Goal: Information Seeking & Learning: Learn about a topic

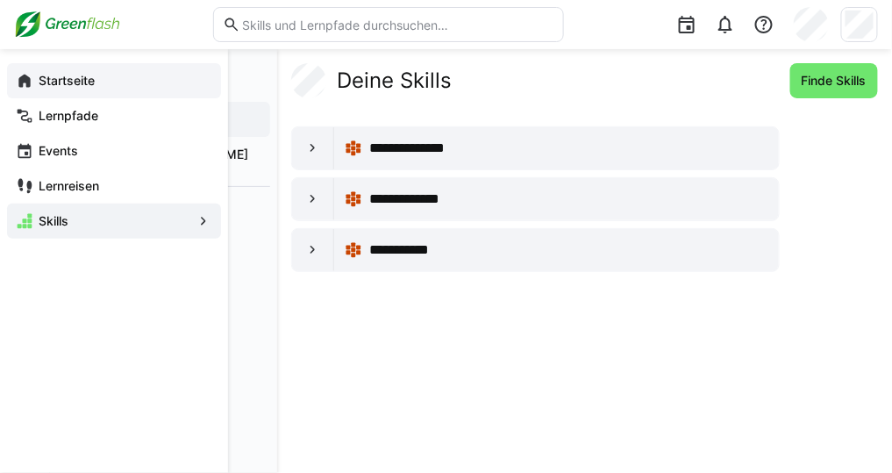
click at [0, 0] on app-navigation-label "Startseite" at bounding box center [0, 0] width 0 height 0
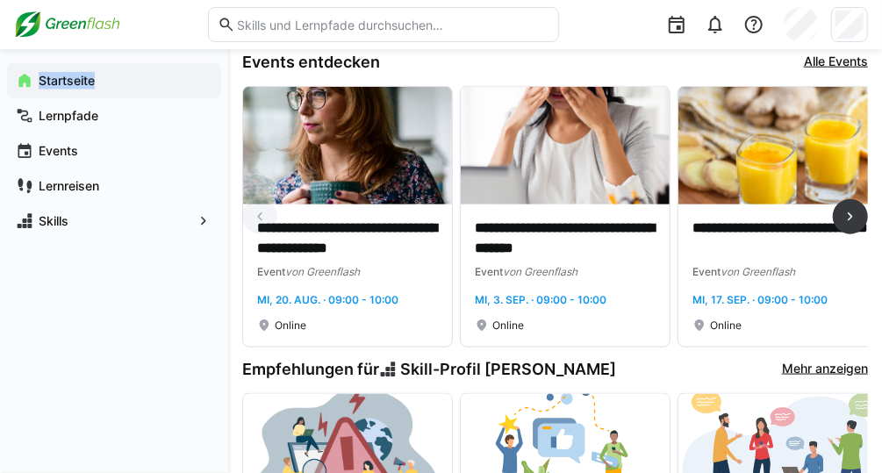
scroll to position [798, 0]
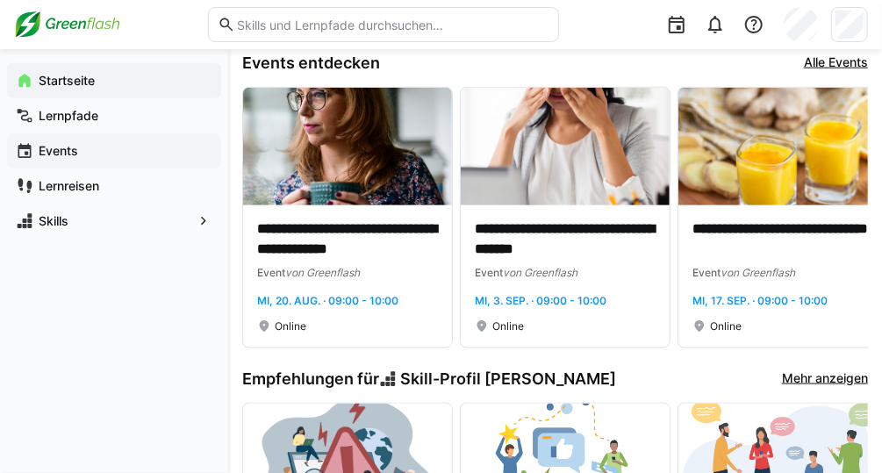
click at [92, 143] on span "Events" at bounding box center [124, 151] width 176 height 18
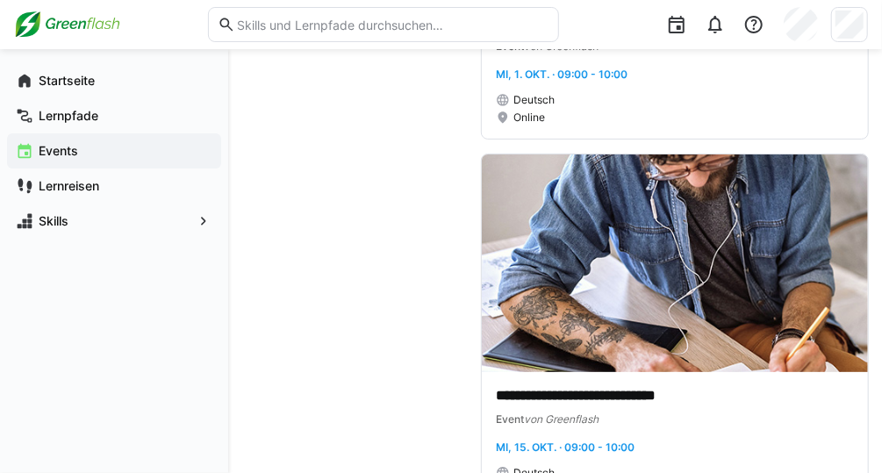
scroll to position [2742, 0]
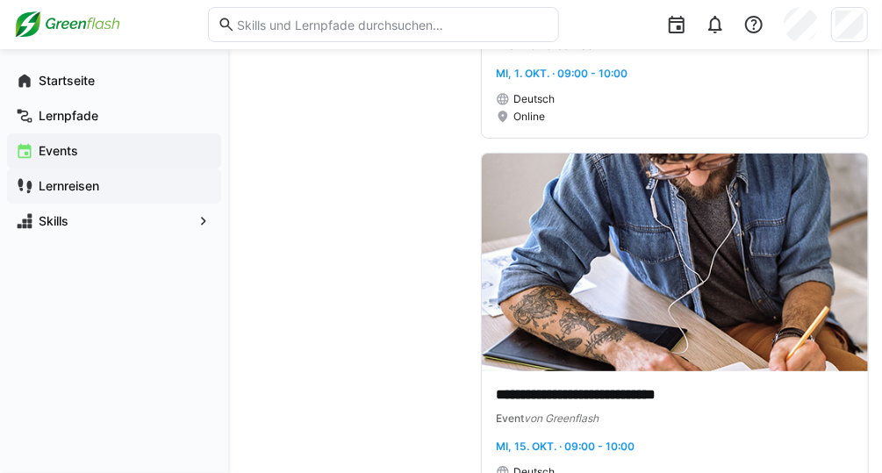
click at [83, 174] on div "Lernreisen" at bounding box center [114, 185] width 214 height 35
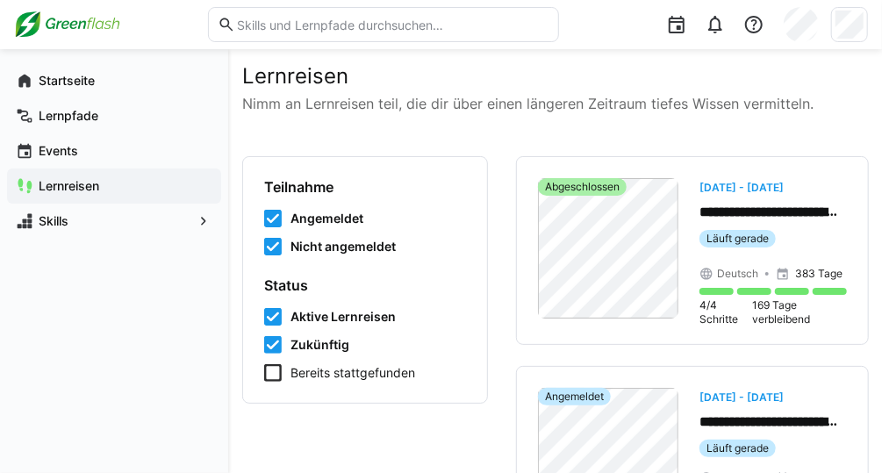
click at [269, 375] on icon at bounding box center [273, 373] width 18 height 18
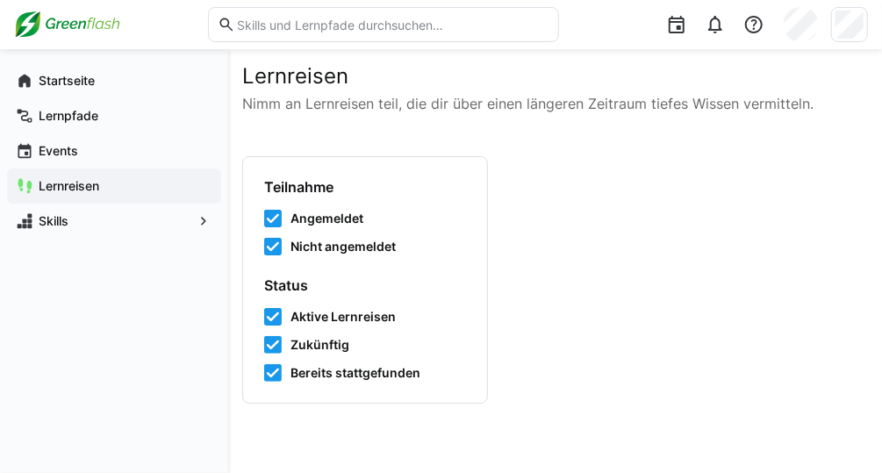
click at [269, 375] on icon at bounding box center [273, 373] width 18 height 18
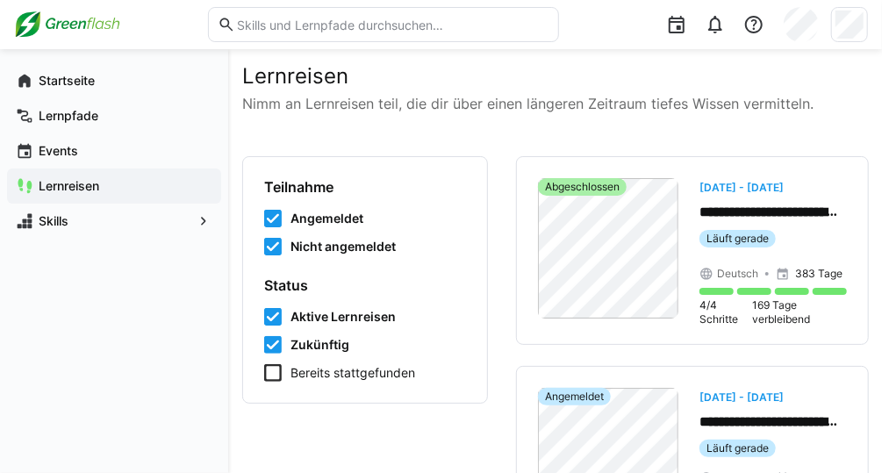
click at [276, 374] on icon at bounding box center [273, 373] width 18 height 18
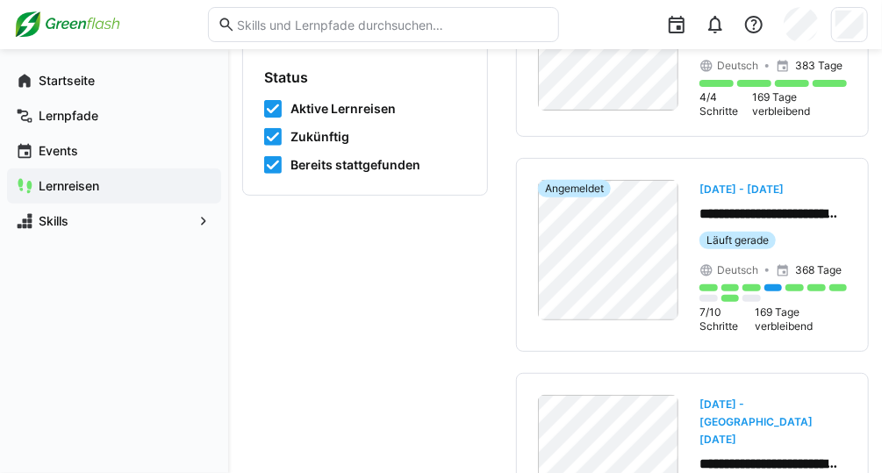
scroll to position [204, 0]
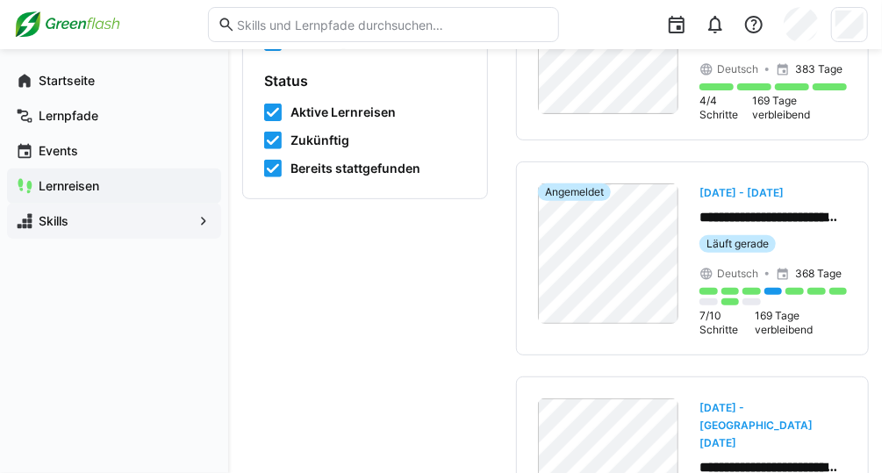
click at [79, 229] on span "Skills" at bounding box center [114, 221] width 156 height 18
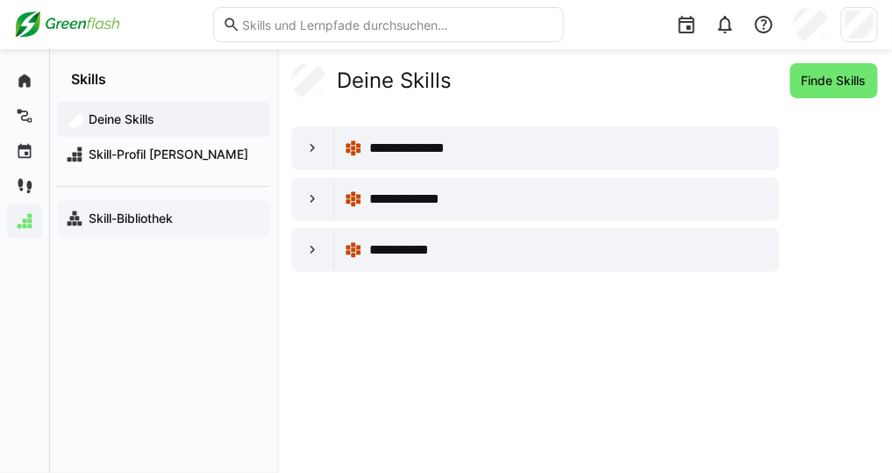
click at [0, 0] on app-navigation-label "Skill-Bibliothek" at bounding box center [0, 0] width 0 height 0
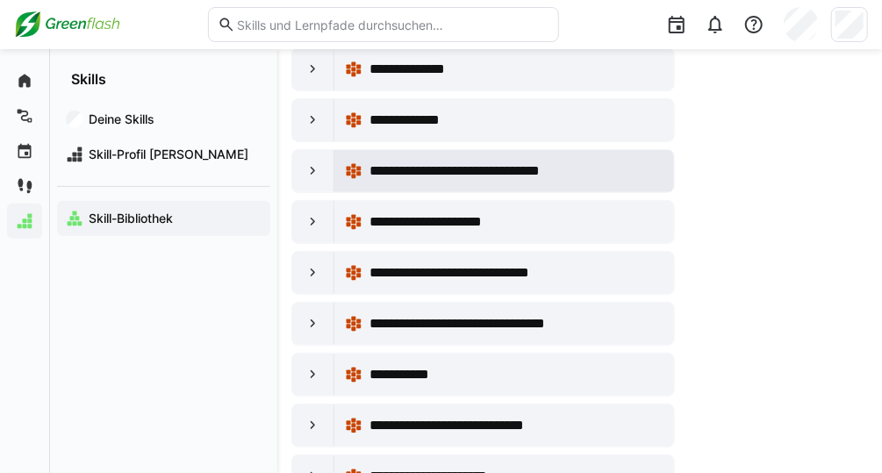
scroll to position [158, 0]
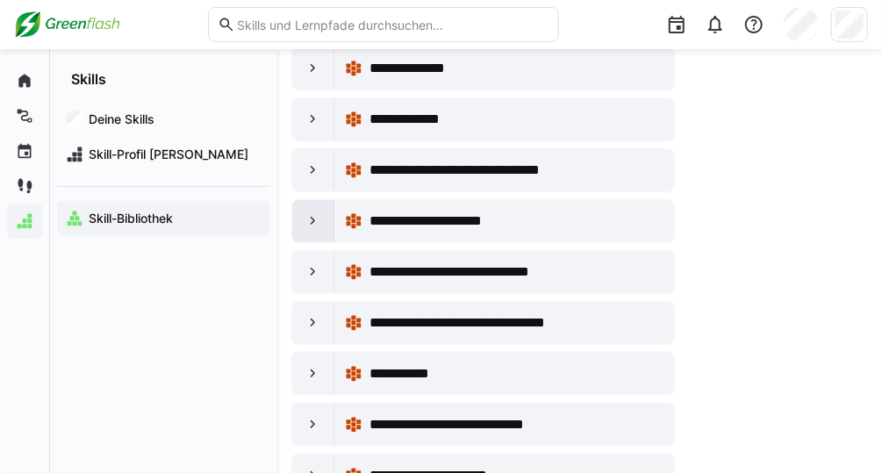
click at [317, 228] on div at bounding box center [313, 221] width 42 height 42
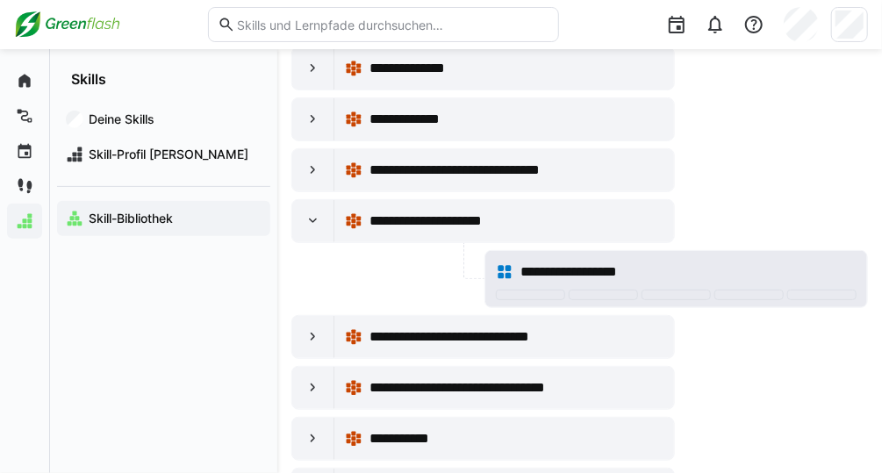
click at [628, 267] on span "**********" at bounding box center [584, 271] width 128 height 21
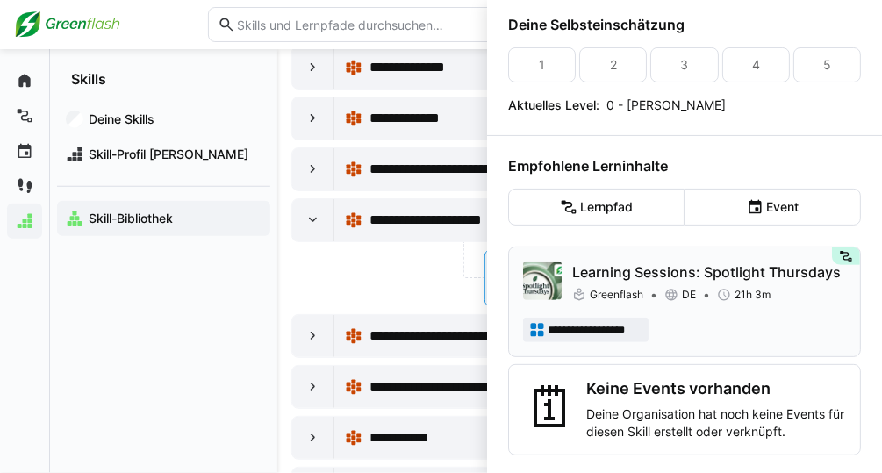
scroll to position [82, 0]
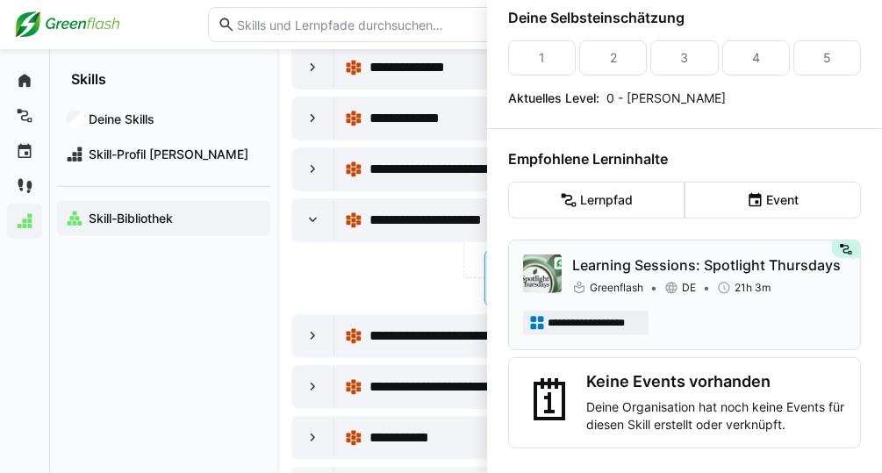
click at [605, 275] on div "Learning Sessions: Spotlight Thursdays [GEOGRAPHIC_DATA] DE 21h 3m" at bounding box center [709, 275] width 274 height 42
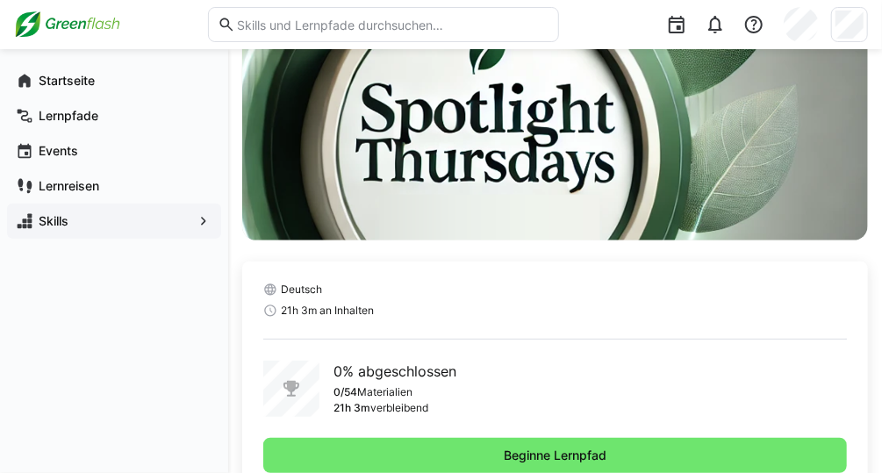
scroll to position [276, 0]
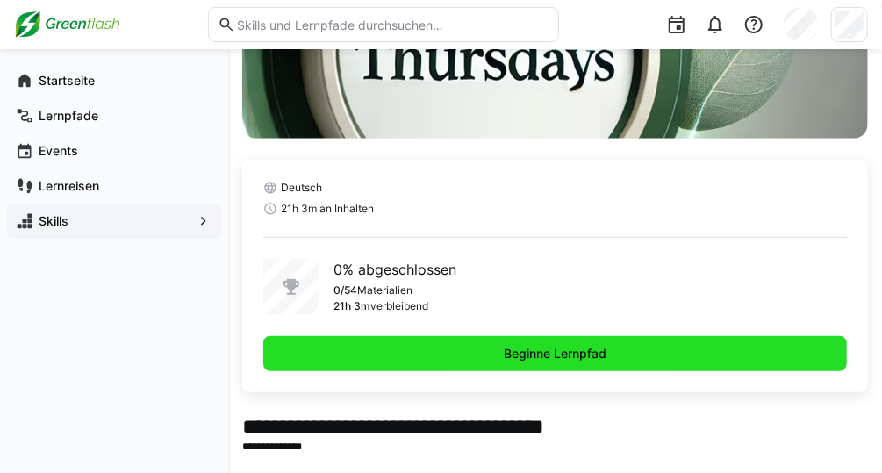
click at [513, 354] on span "Beginne Lernpfad" at bounding box center [555, 354] width 108 height 18
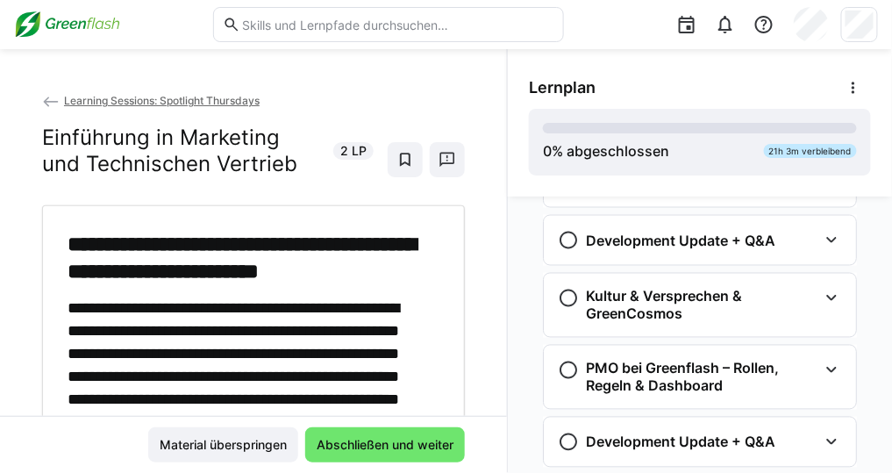
scroll to position [2178, 0]
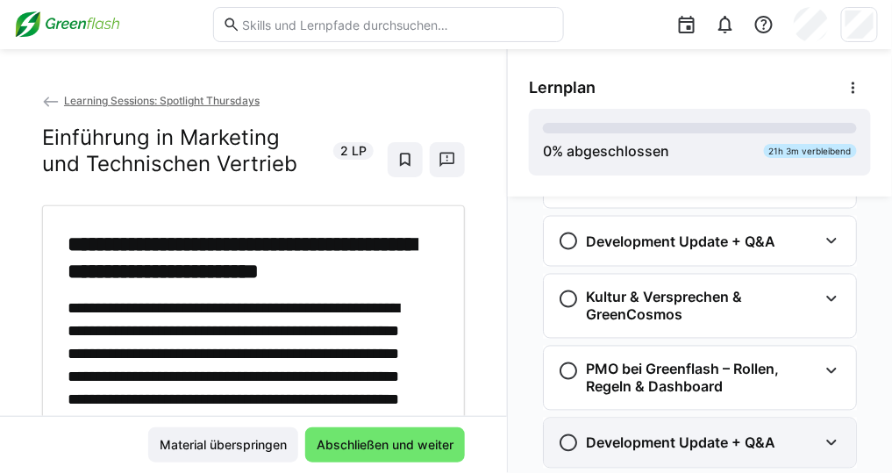
click at [633, 434] on h3 "Development Update + Q&A" at bounding box center [681, 443] width 190 height 18
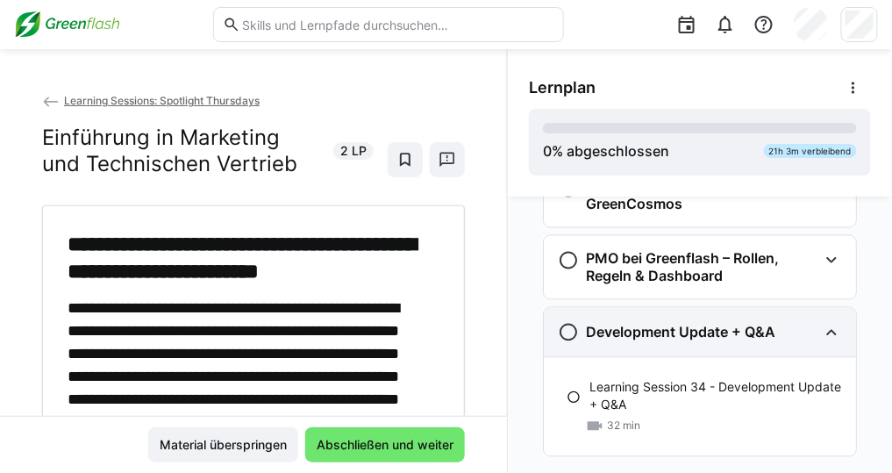
scroll to position [2291, 0]
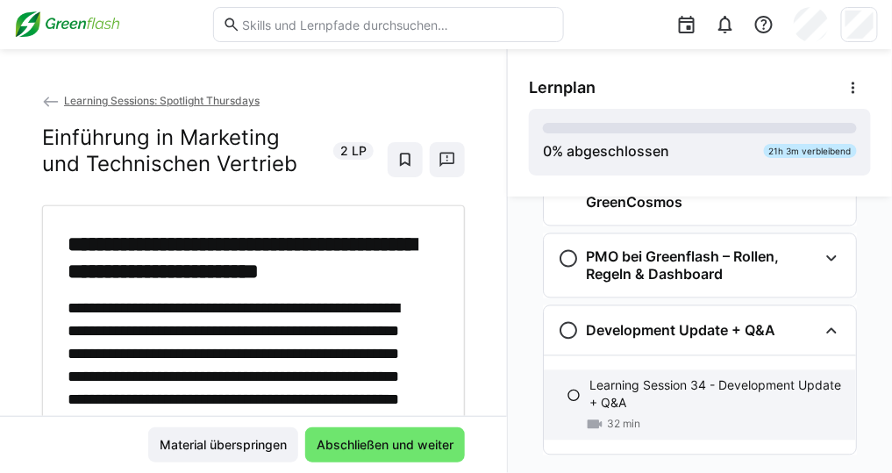
click at [660, 398] on div "Learning Session 34 - Development Update + Q&A 32 min" at bounding box center [700, 405] width 312 height 70
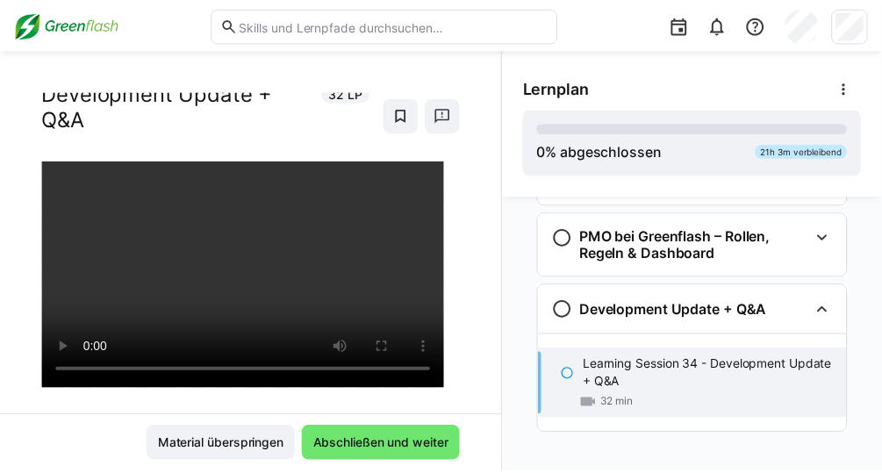
scroll to position [71, 0]
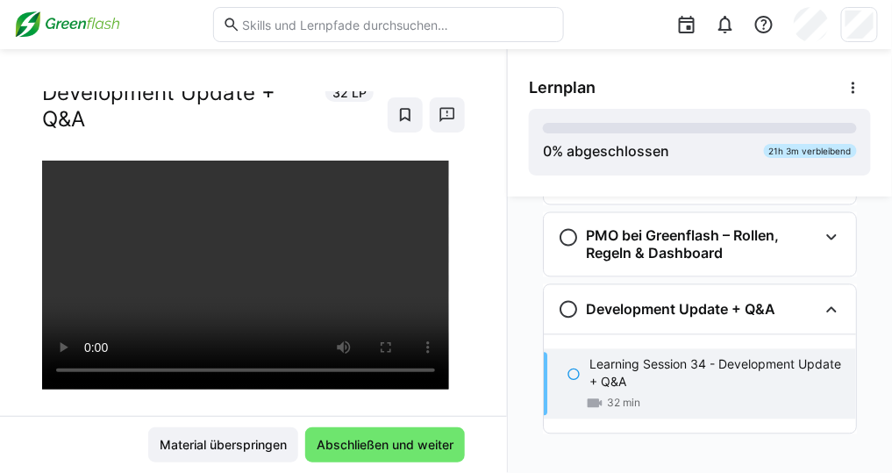
click at [88, 17] on img at bounding box center [67, 25] width 106 height 28
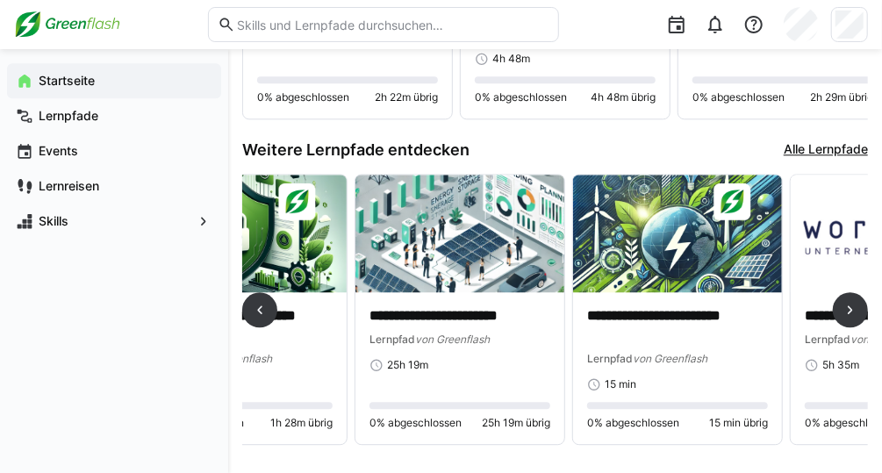
scroll to position [0, 106]
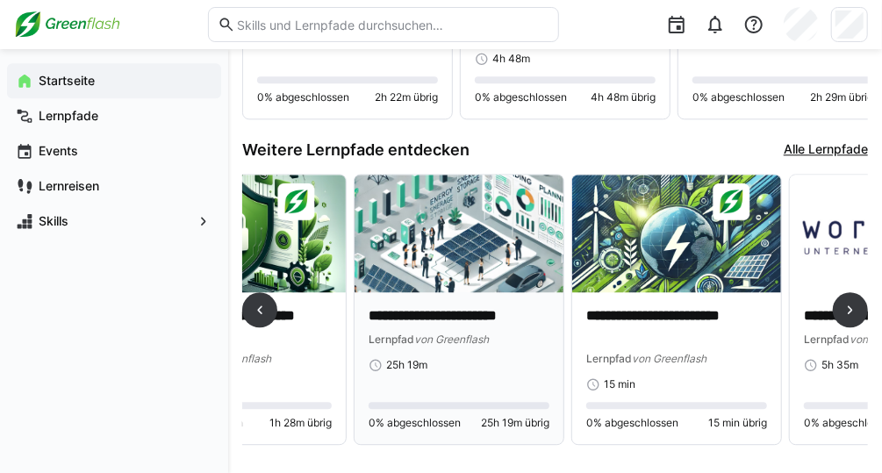
click at [423, 227] on img at bounding box center [458, 234] width 209 height 118
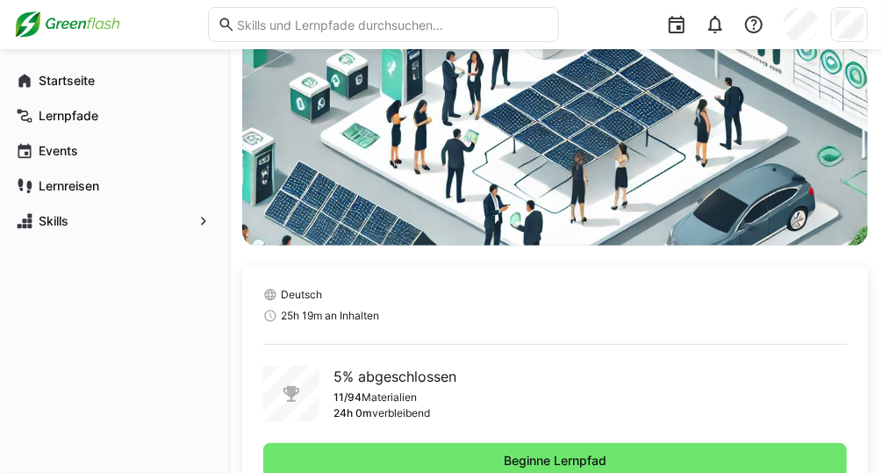
scroll to position [269, 0]
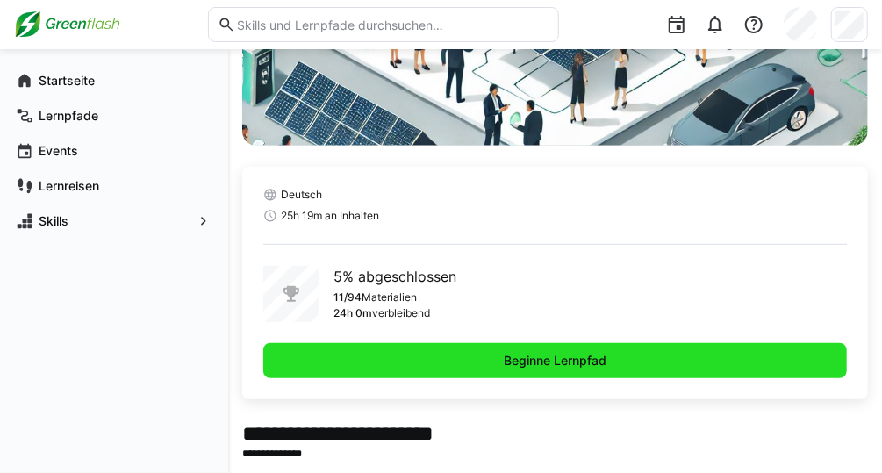
click at [479, 354] on span "Beginne Lernpfad" at bounding box center [554, 360] width 583 height 35
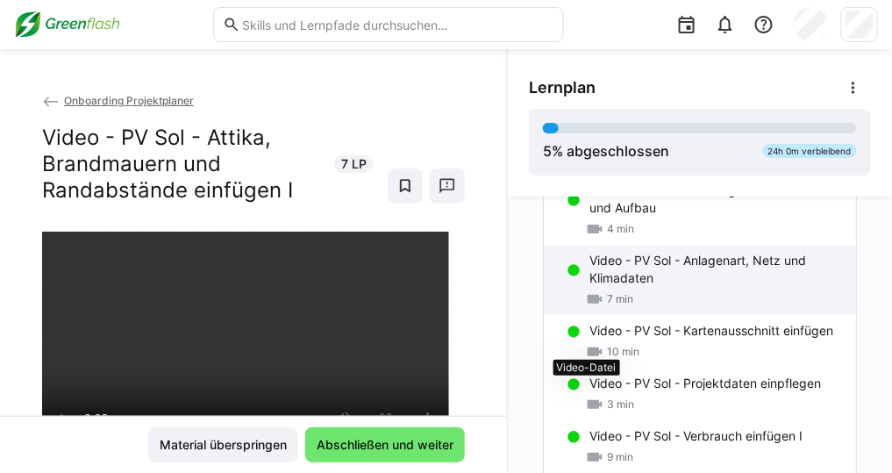
scroll to position [117, 0]
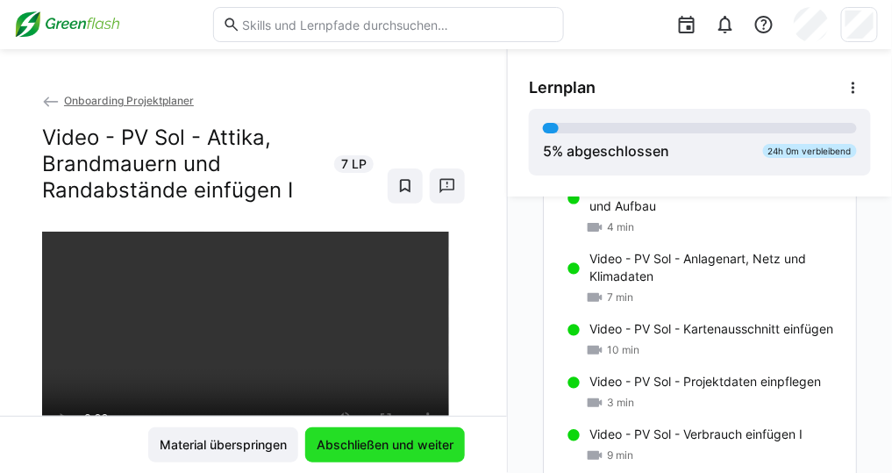
click at [367, 451] on span "Abschließen und weiter" at bounding box center [385, 445] width 142 height 18
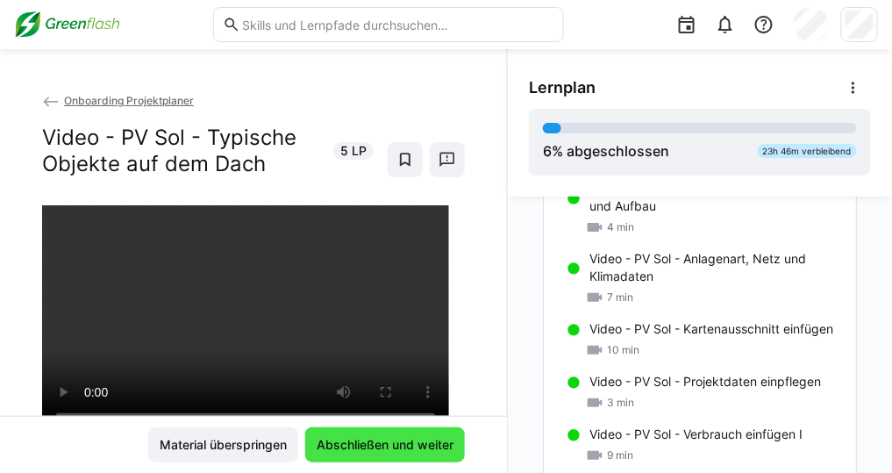
click at [367, 451] on span "Abschließen und weiter" at bounding box center [385, 445] width 142 height 18
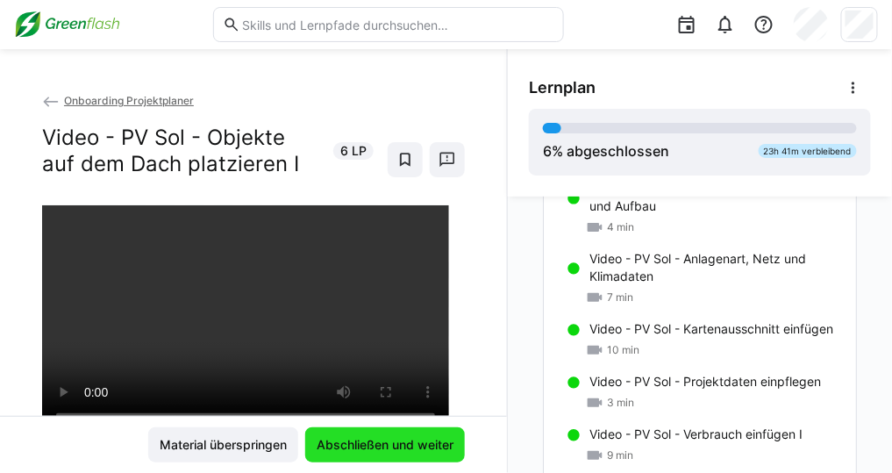
click at [367, 451] on span "Abschließen und weiter" at bounding box center [385, 445] width 142 height 18
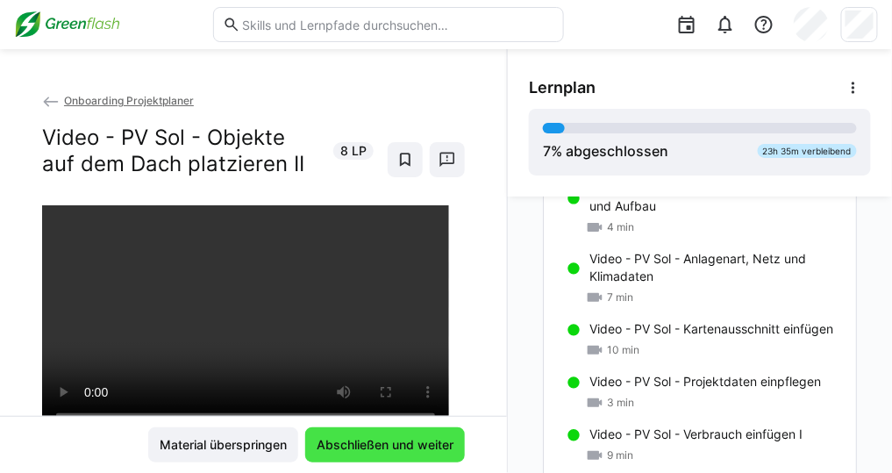
click at [367, 451] on span "Abschließen und weiter" at bounding box center [385, 445] width 142 height 18
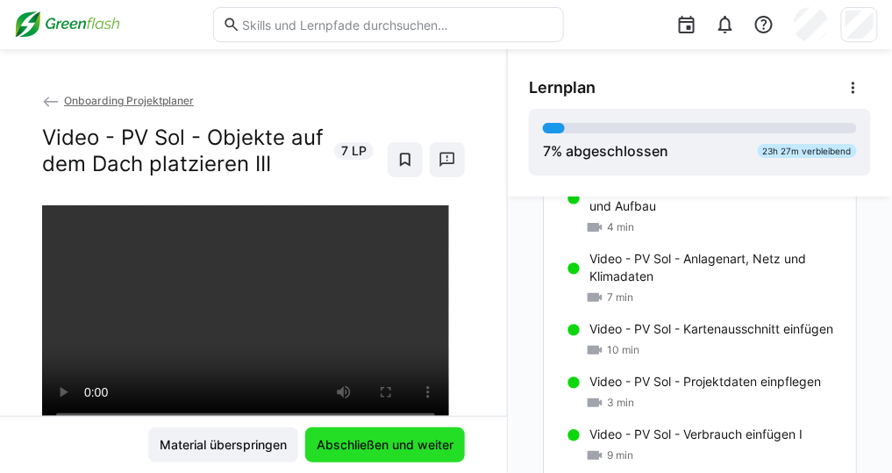
click at [367, 451] on span "Abschließen und weiter" at bounding box center [385, 445] width 142 height 18
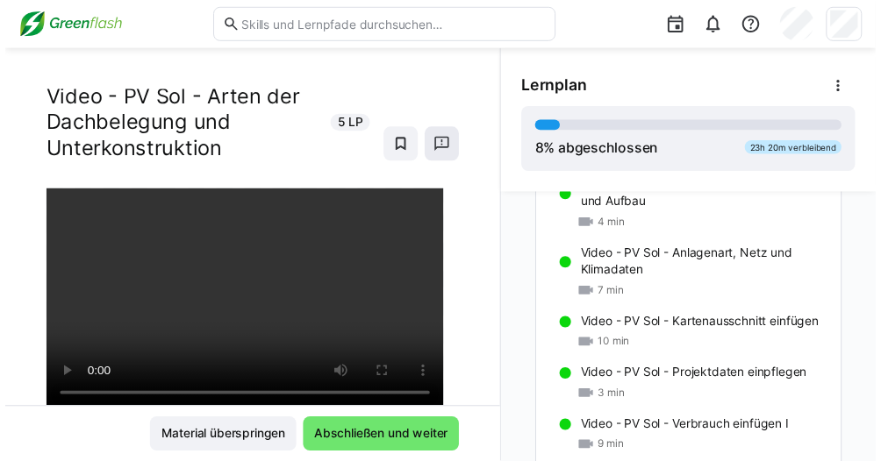
scroll to position [39, 0]
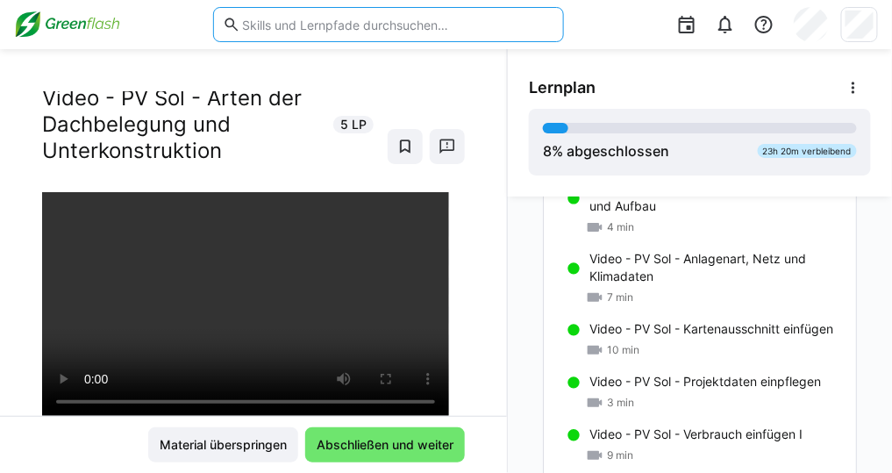
click at [545, 17] on input "text" at bounding box center [397, 25] width 314 height 16
drag, startPoint x: 545, startPoint y: 17, endPoint x: 592, endPoint y: -35, distance: 70.2
click at [592, 0] on html "Onboarding Projektplaner Video - PV Sol - Arten der Dachbelegung und Unterkonst…" at bounding box center [446, 236] width 892 height 473
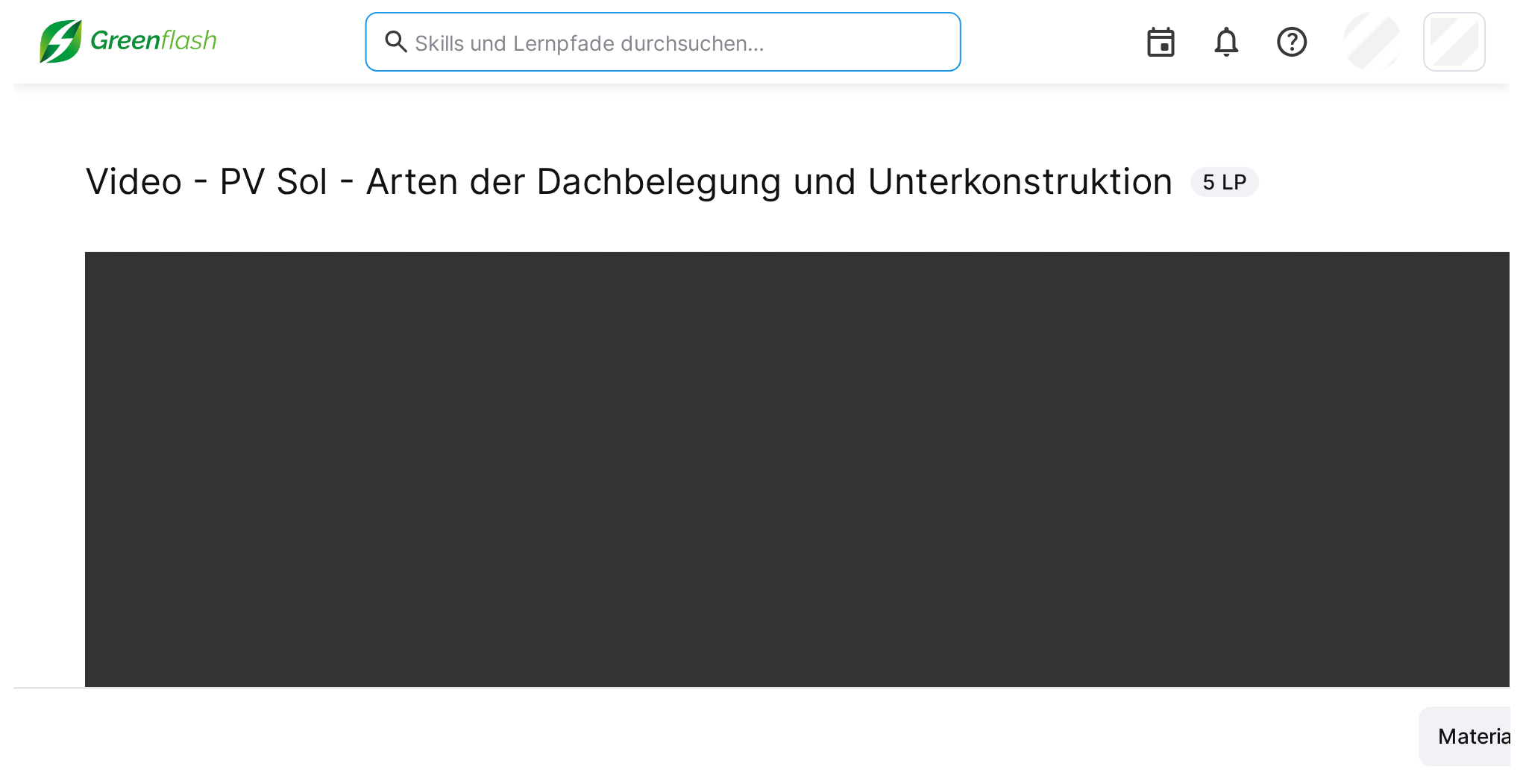
scroll to position [41, 0]
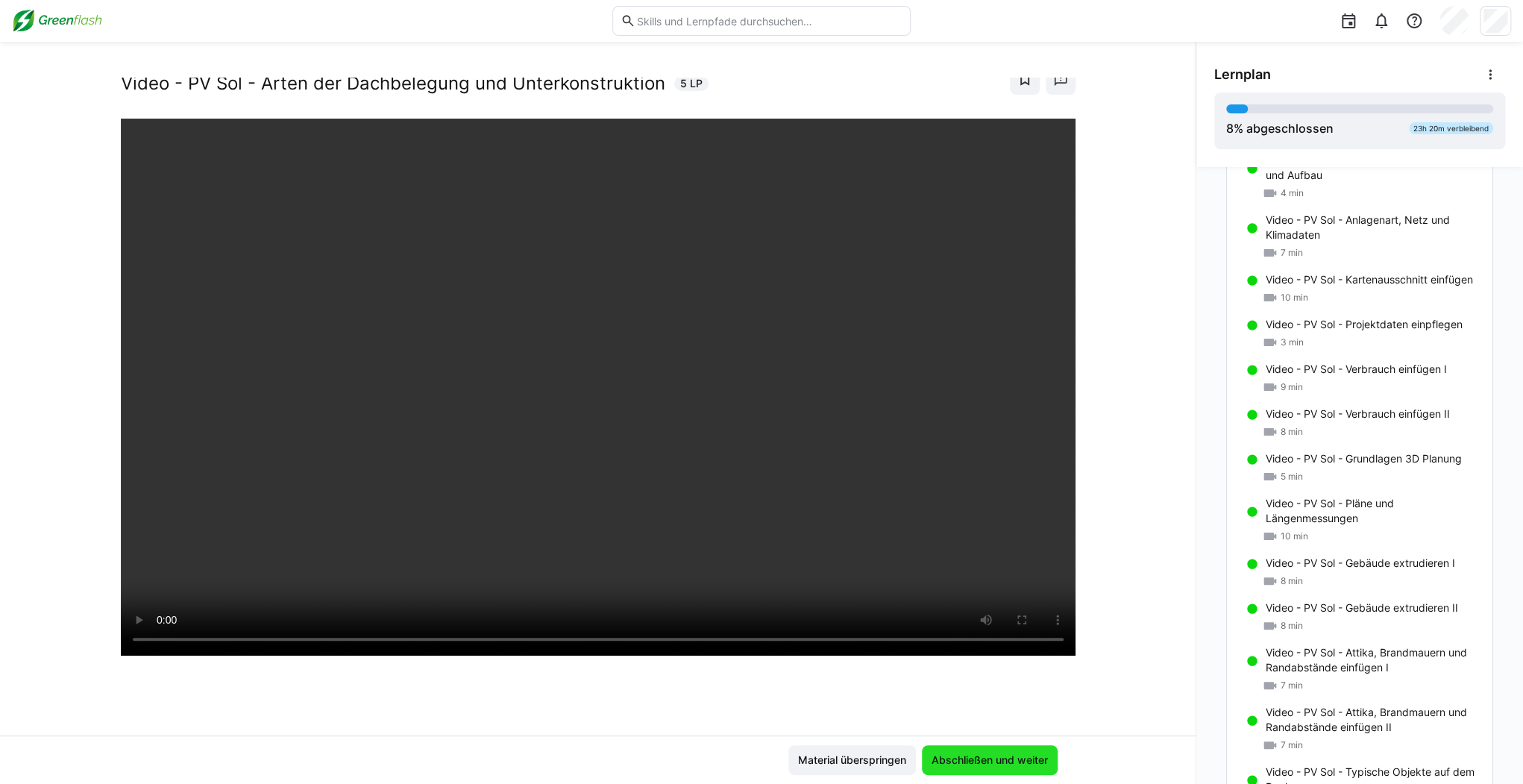
click at [758, 401] on span "Abschließen und weiter" at bounding box center [990, 759] width 136 height 30
click at [758, 401] on span "Abschließen und weiter" at bounding box center [990, 760] width 121 height 15
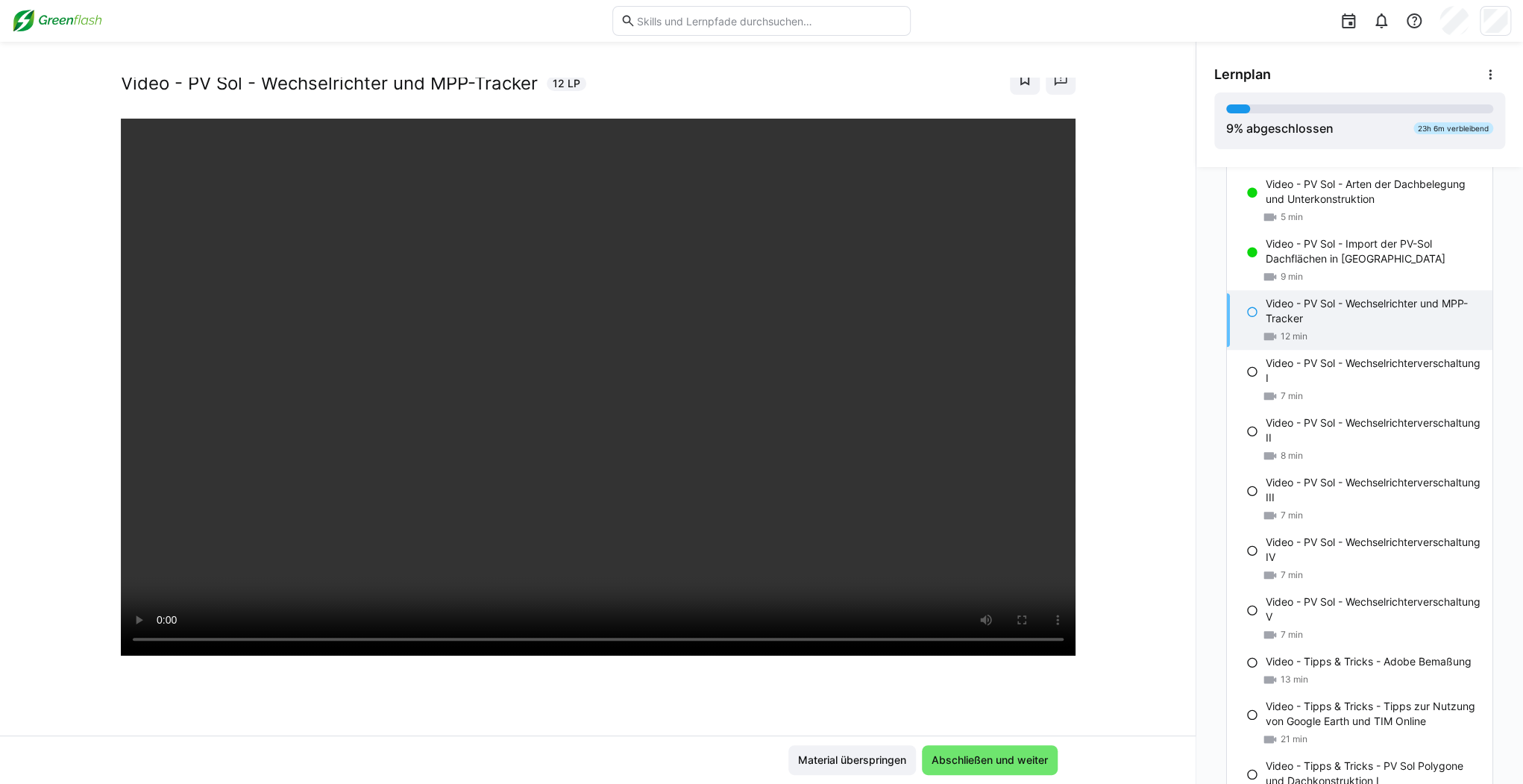
scroll to position [927, 0]
click at [758, 401] on div "Onboarding Projektplaner Video - PV Sol - Wechselrichter und MPP-Tracker 12 LP" at bounding box center [598, 406] width 1196 height 658
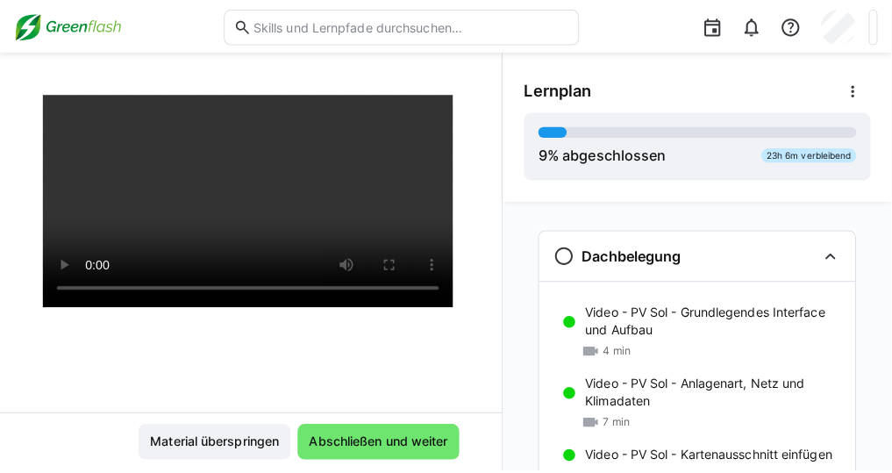
scroll to position [159, 0]
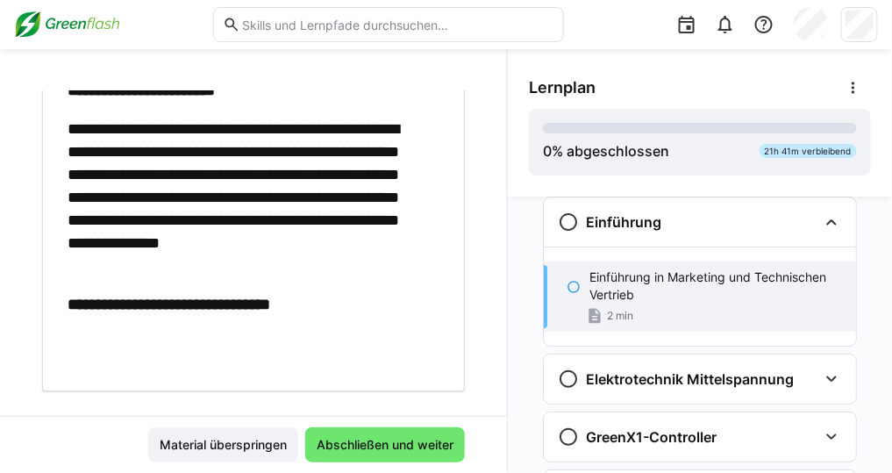
scroll to position [1362, 0]
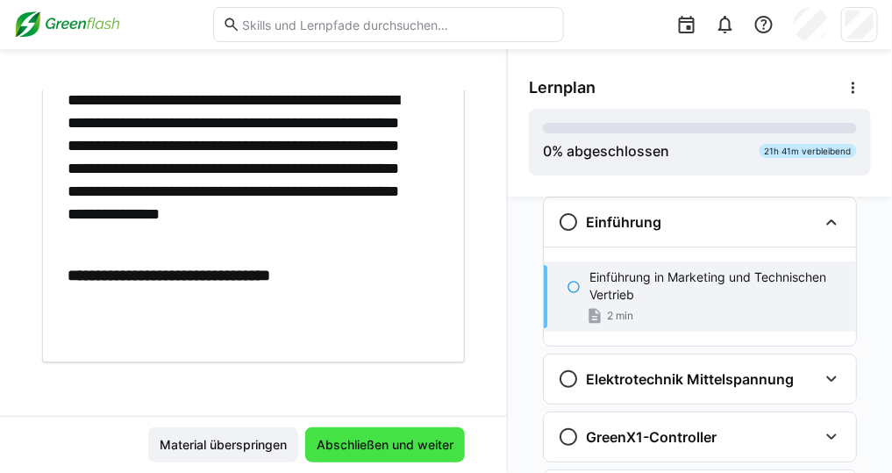
click at [396, 438] on span "Abschließen und weiter" at bounding box center [385, 445] width 142 height 18
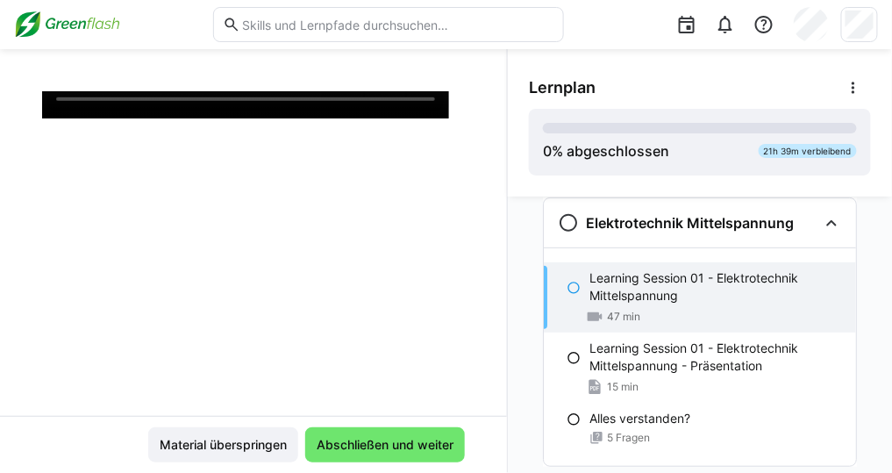
scroll to position [132, 0]
